Goal: Task Accomplishment & Management: Manage account settings

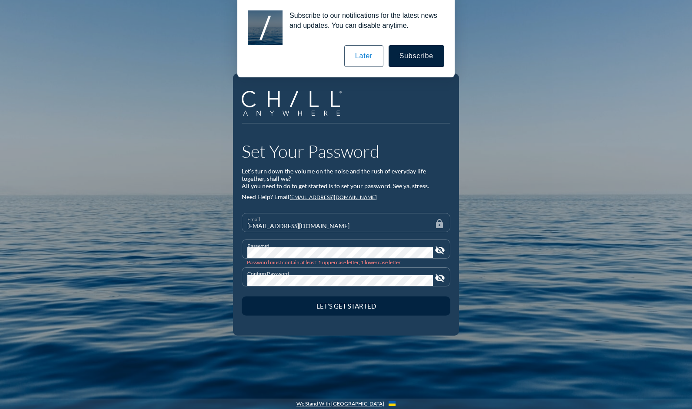
click at [304, 269] on div "Confirm Password" at bounding box center [340, 277] width 186 height 18
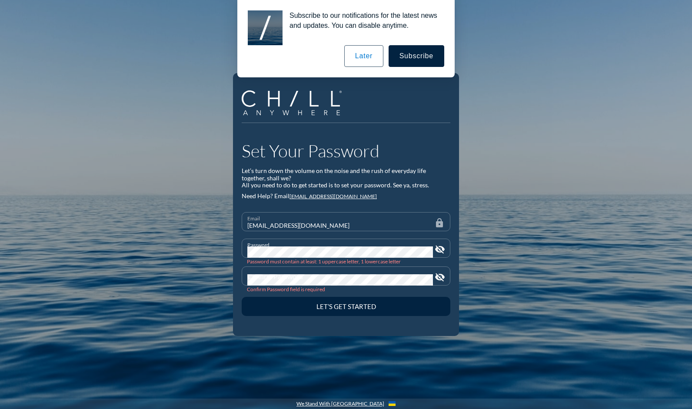
click at [221, 252] on div "Set Your Password Let’s turn down the volume on the noise and the rush of every…" at bounding box center [346, 204] width 692 height 409
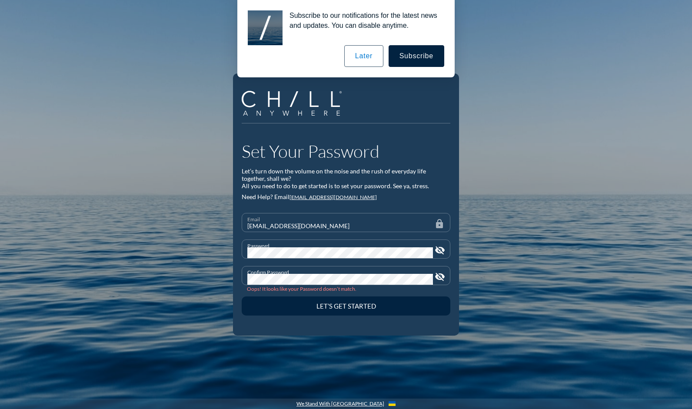
click at [428, 319] on div "Set Your Password Let’s turn down the volume on the noise and the rush of every…" at bounding box center [346, 204] width 226 height 262
click at [442, 249] on icon "visibility_off" at bounding box center [440, 250] width 10 height 10
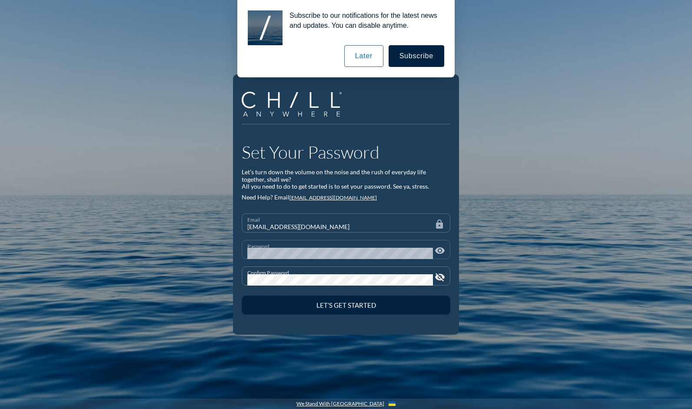
click at [443, 273] on icon "visibility_off" at bounding box center [440, 277] width 10 height 10
click at [416, 270] on div "Confirm Password" at bounding box center [340, 276] width 186 height 18
click at [437, 322] on div "Set Your Password Let’s turn down the volume on the noise and the rush of every…" at bounding box center [346, 204] width 226 height 260
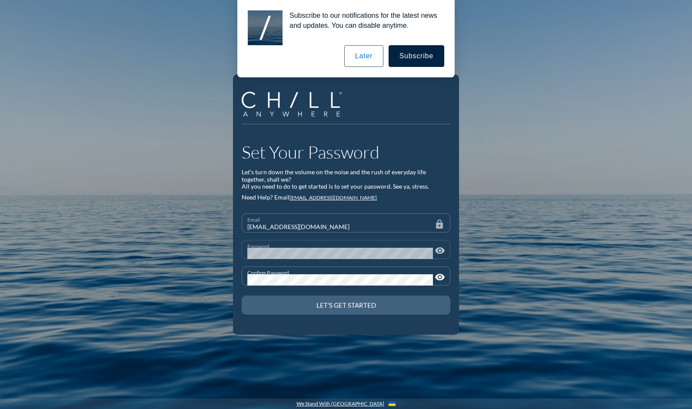
click at [350, 303] on div "Let’s Get Started" at bounding box center [346, 305] width 178 height 8
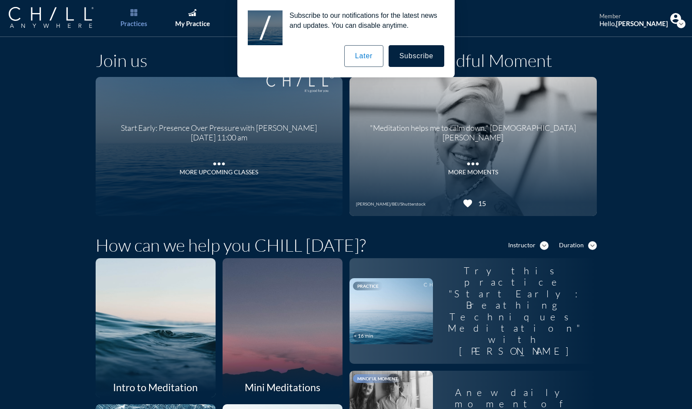
click at [367, 58] on button "Later" at bounding box center [363, 56] width 39 height 22
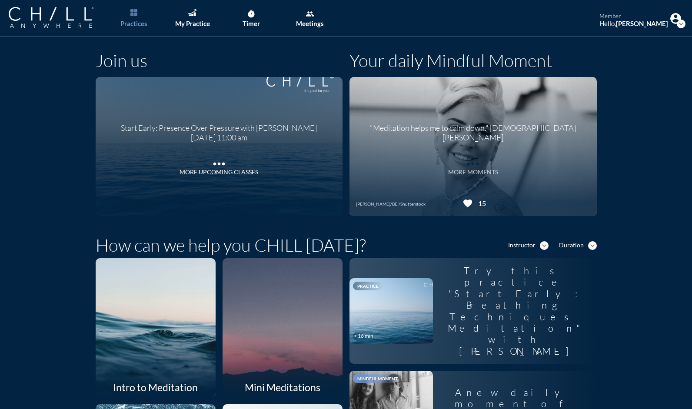
click at [467, 162] on icon "more_horiz" at bounding box center [472, 161] width 17 height 13
